Goal: Transaction & Acquisition: Purchase product/service

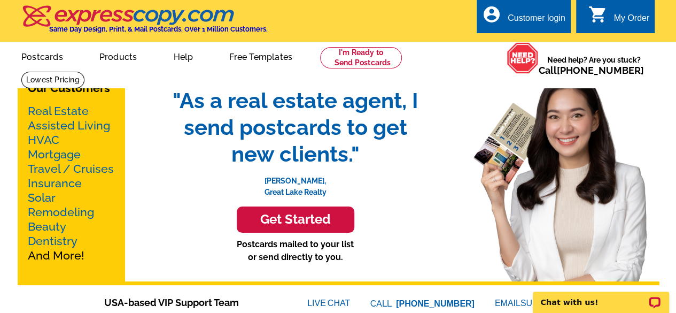
click at [82, 113] on link "Real Estate" at bounding box center [58, 110] width 61 height 13
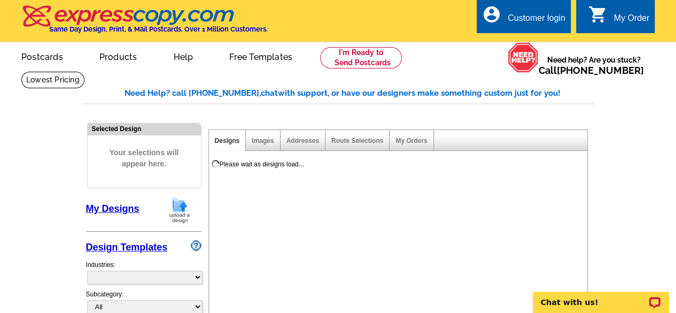
select select "785"
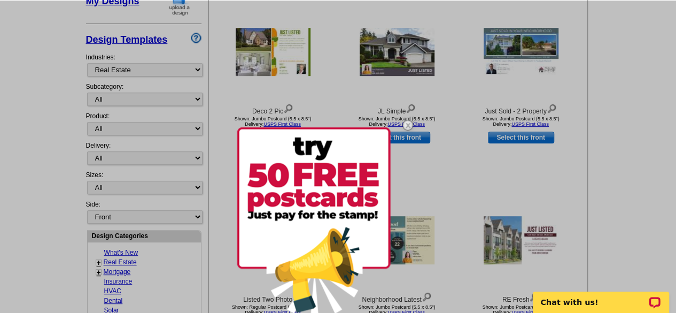
scroll to position [211, 0]
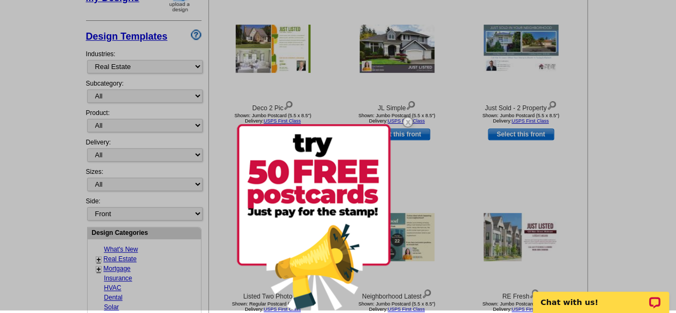
click at [406, 125] on img at bounding box center [408, 121] width 31 height 31
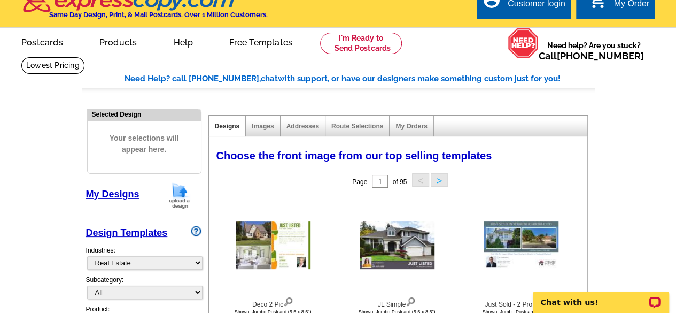
scroll to position [12, 0]
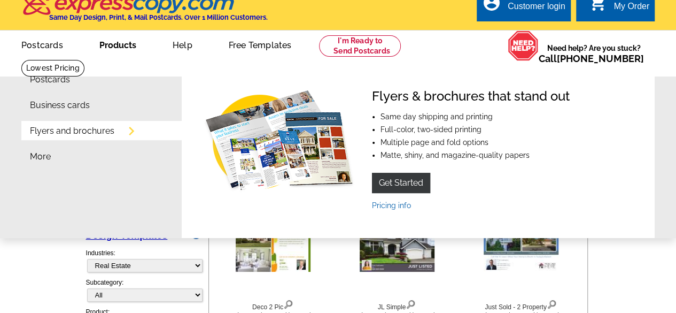
click at [122, 50] on link "Products" at bounding box center [117, 44] width 71 height 25
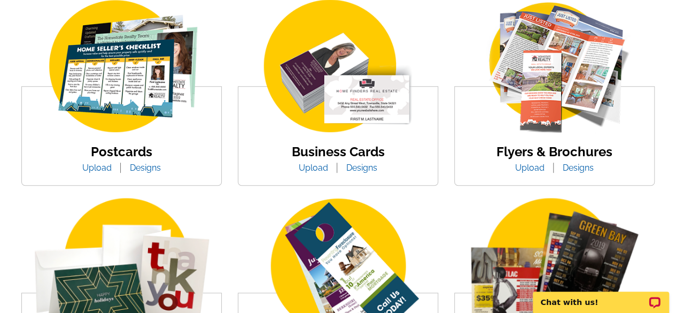
scroll to position [216, 0]
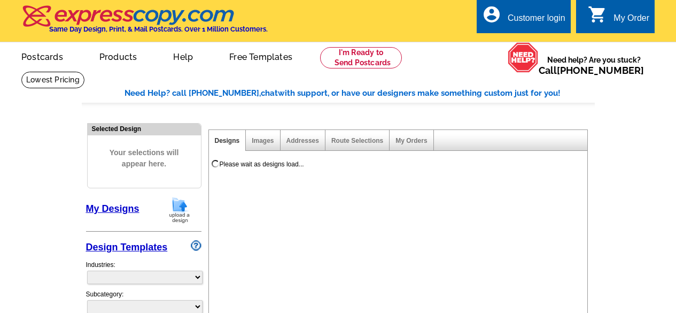
select select
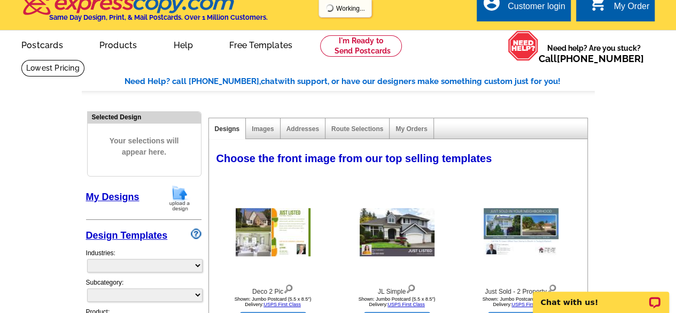
select select "785"
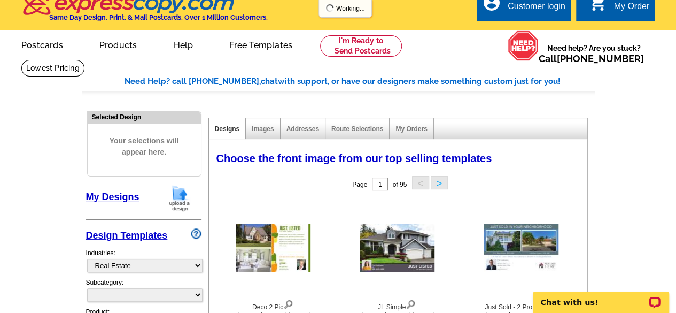
scroll to position [12, 0]
